Goal: Information Seeking & Learning: Learn about a topic

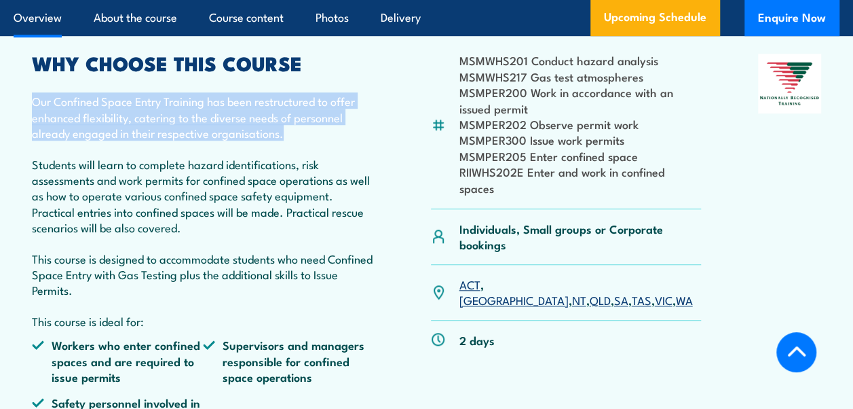
click at [170, 113] on p "Our Confined Space Entry Training has been restructured to offer enhanced flexi…" at bounding box center [203, 117] width 342 height 48
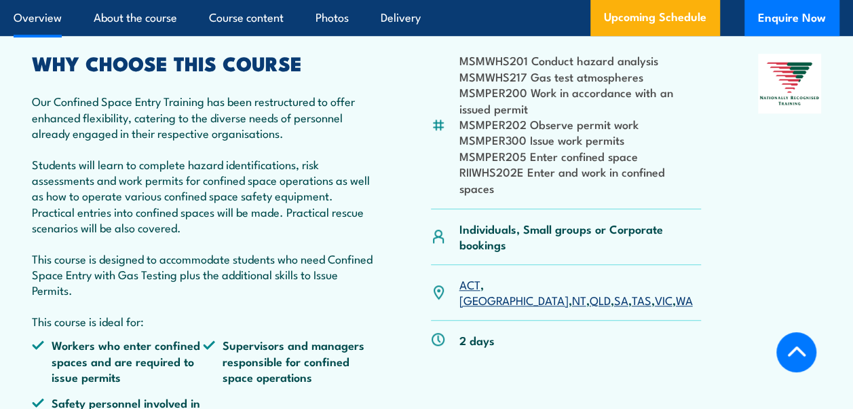
click at [231, 117] on p "Our Confined Space Entry Training has been restructured to offer enhanced flexi…" at bounding box center [203, 117] width 342 height 48
click at [288, 119] on p "Our Confined Space Entry Training has been restructured to offer enhanced flexi…" at bounding box center [203, 117] width 342 height 48
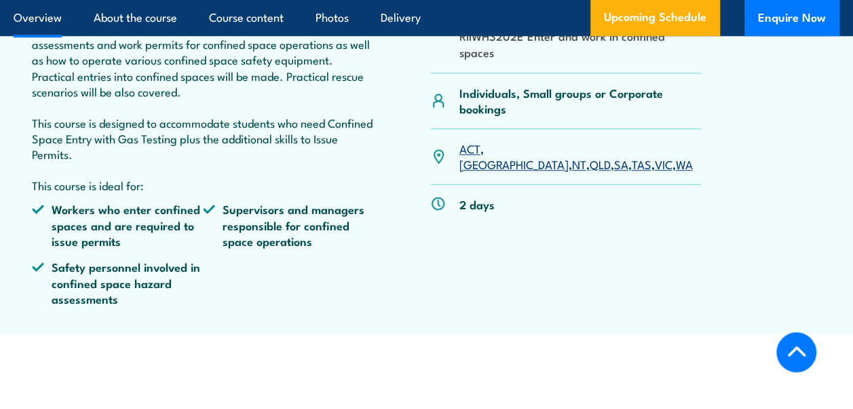
scroll to position [543, 0]
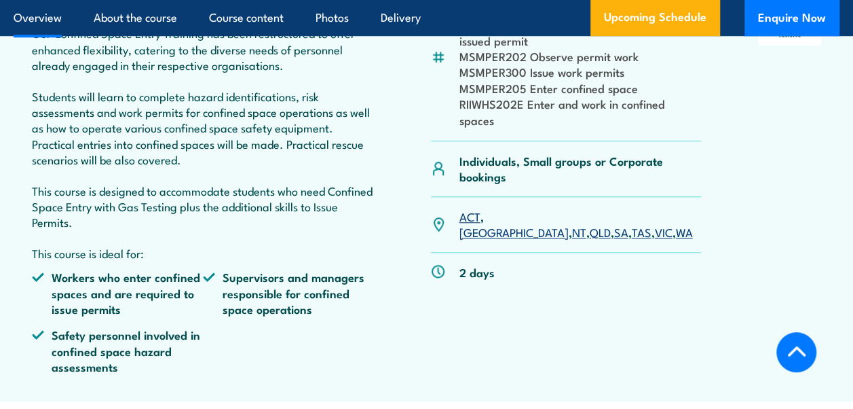
click at [54, 230] on p "This course is designed to accommodate students who need Confined Space Entry w…" at bounding box center [203, 207] width 342 height 48
drag, startPoint x: 39, startPoint y: 244, endPoint x: 122, endPoint y: 241, distance: 83.5
click at [122, 230] on p "This course is designed to accommodate students who need Confined Space Entry w…" at bounding box center [203, 207] width 342 height 48
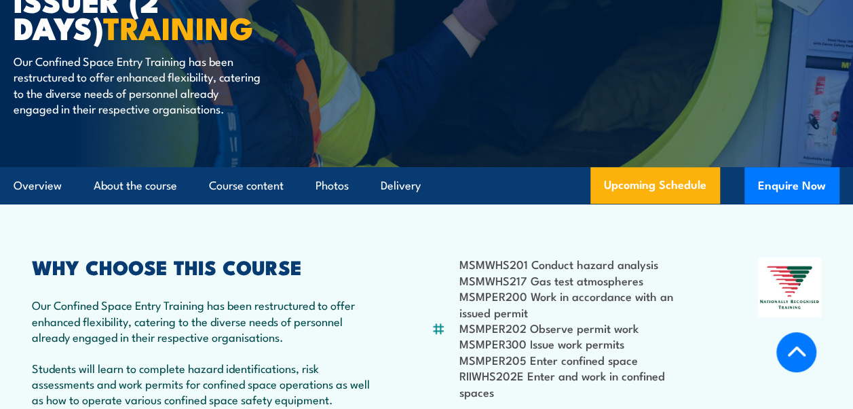
scroll to position [0, 0]
